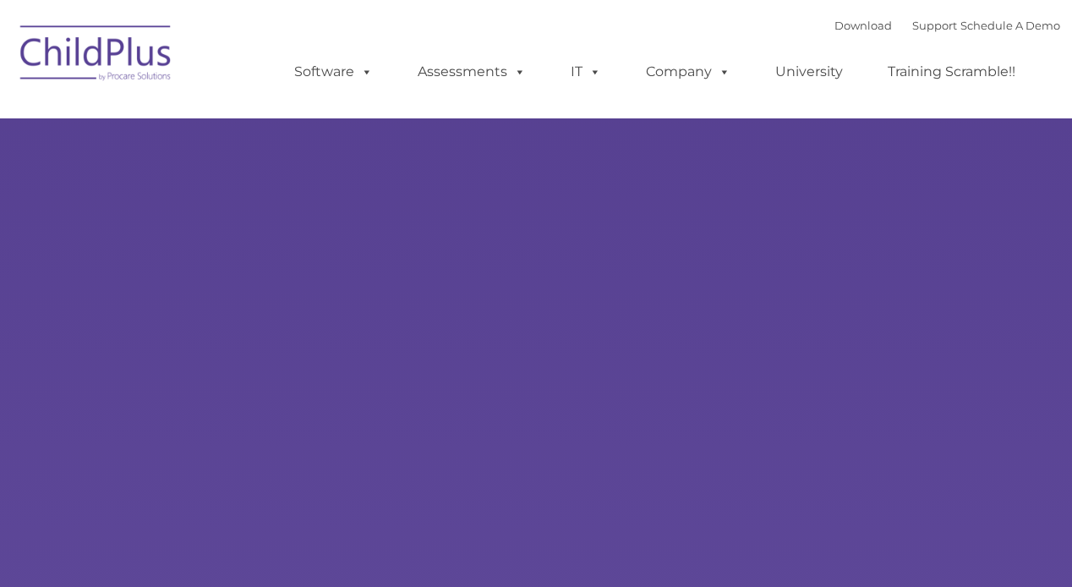
type input ""
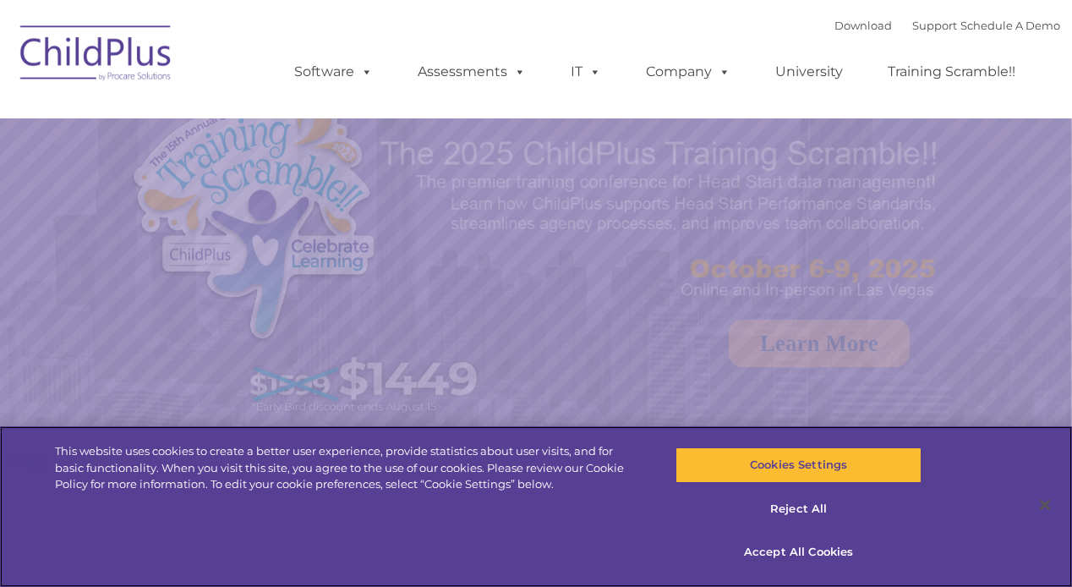
select select "MEDIUM"
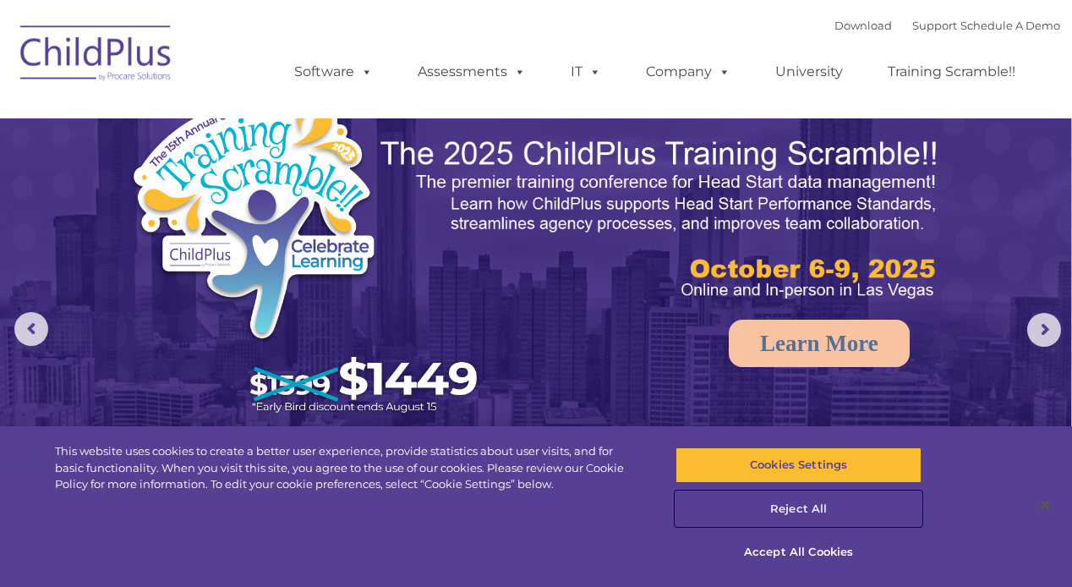
click at [790, 510] on button "Reject All" at bounding box center [798, 509] width 247 height 36
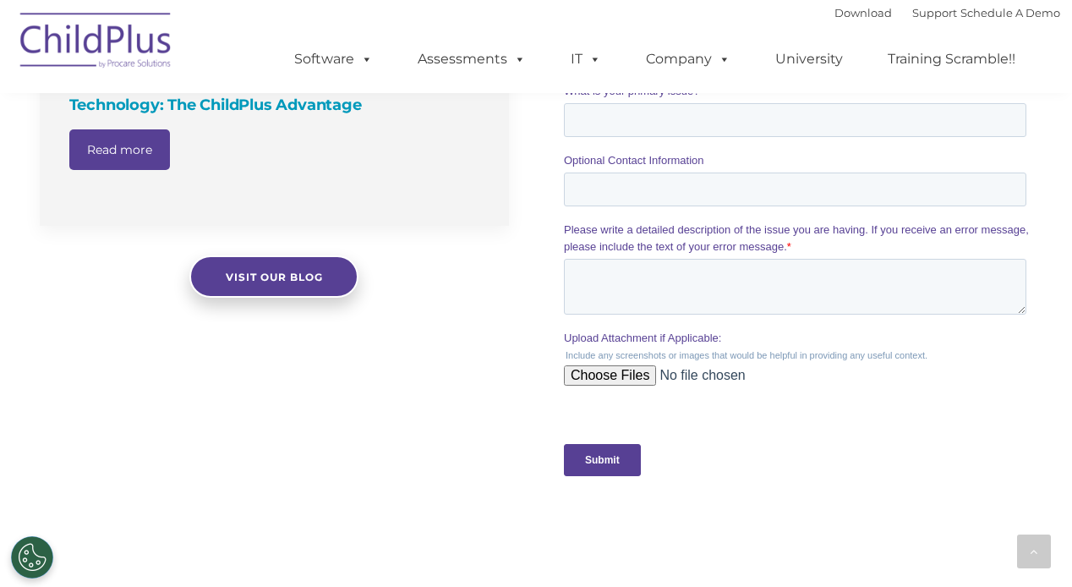
scroll to position [1943, 0]
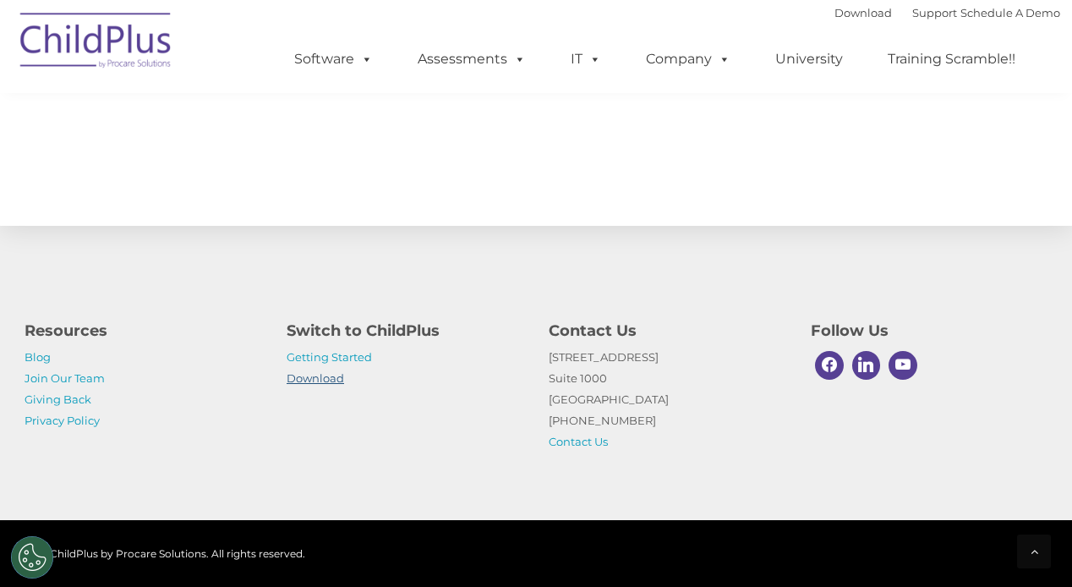
click at [333, 381] on link "Download" at bounding box center [315, 378] width 57 height 14
select select "MEDIUM"
click at [356, 363] on link "Getting Started" at bounding box center [329, 357] width 85 height 14
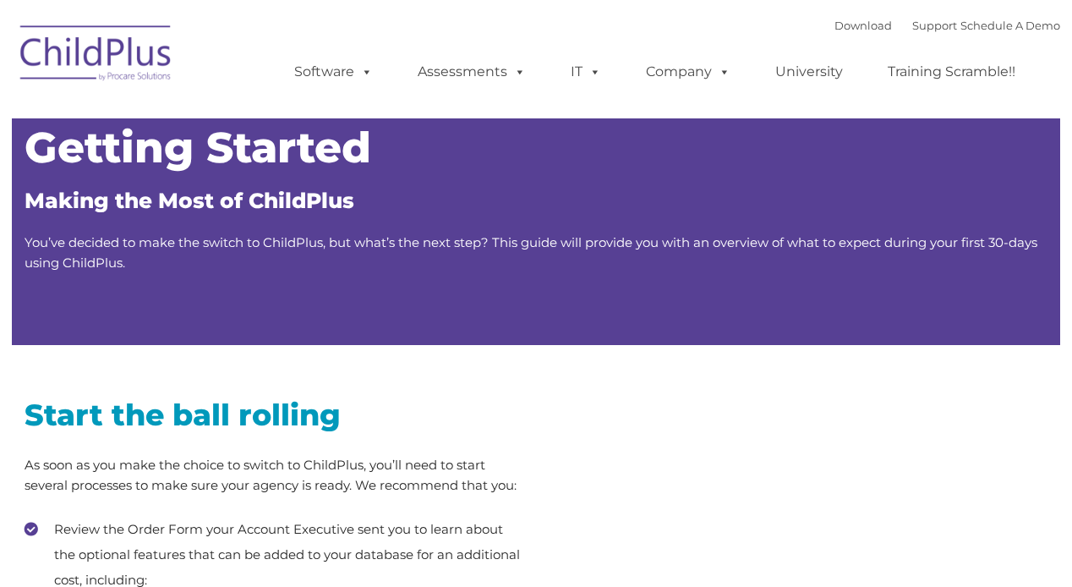
type input ""
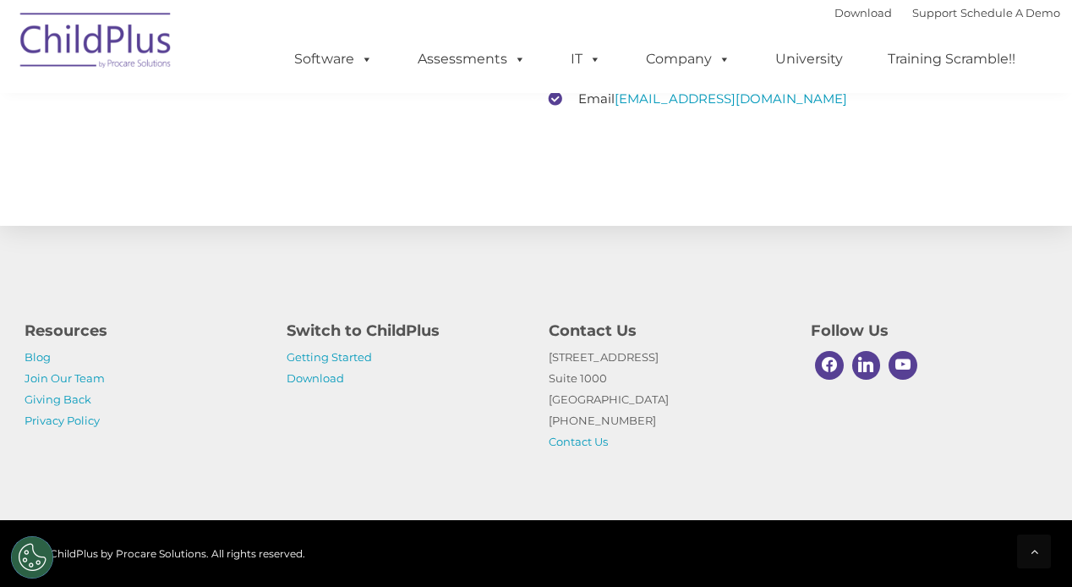
scroll to position [2674, 0]
